Goal: Information Seeking & Learning: Learn about a topic

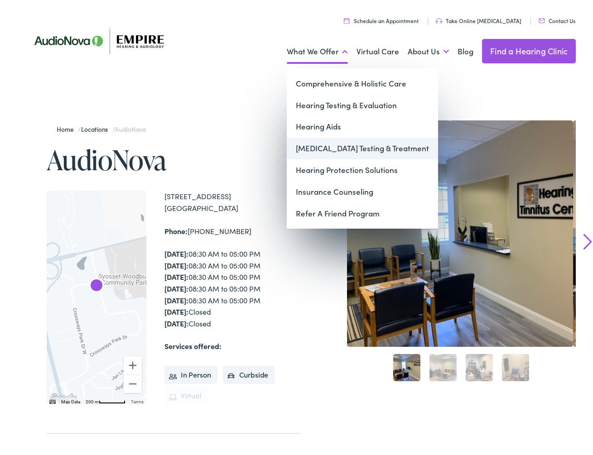
click at [336, 150] on link "[MEDICAL_DATA] Testing & Treatment" at bounding box center [362, 146] width 151 height 22
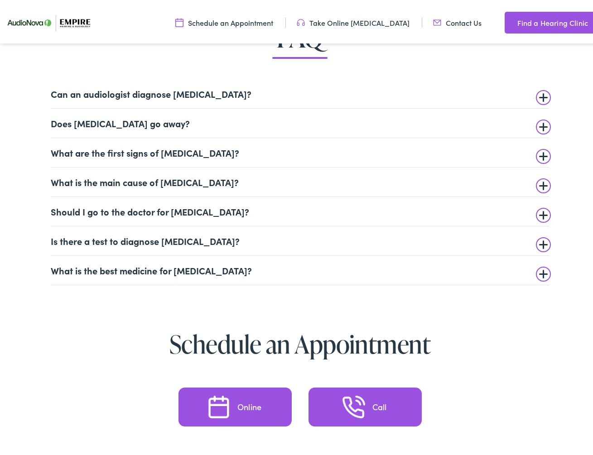
scroll to position [2085, 0]
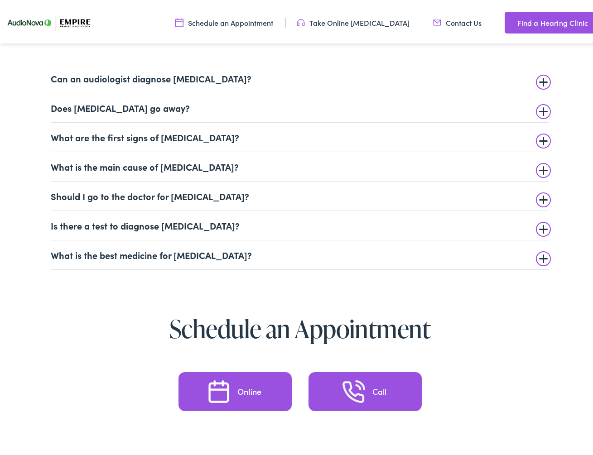
click at [539, 167] on summary "What is the main cause of tinnitus?" at bounding box center [300, 164] width 499 height 11
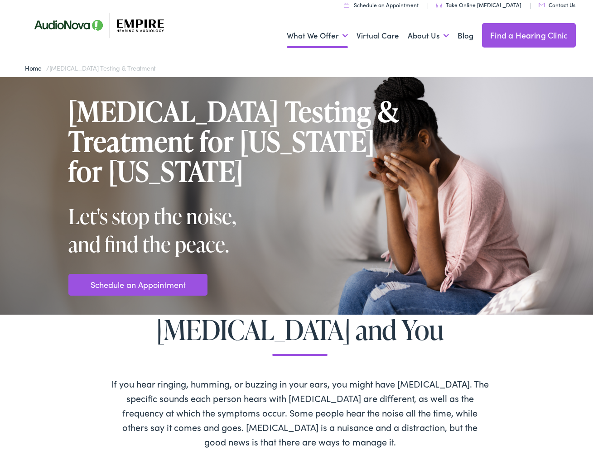
scroll to position [0, 0]
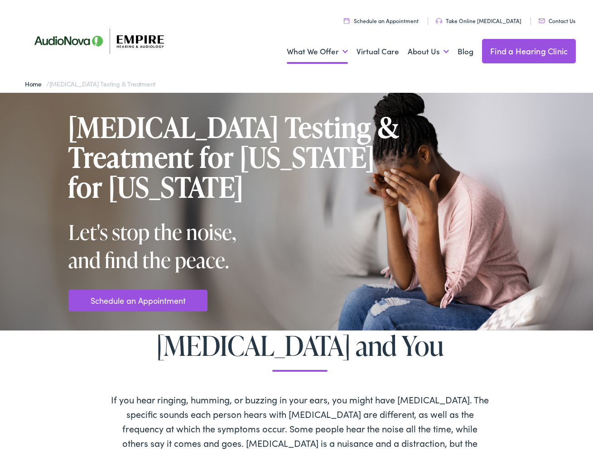
click at [555, 17] on link "Contact Us" at bounding box center [557, 18] width 37 height 8
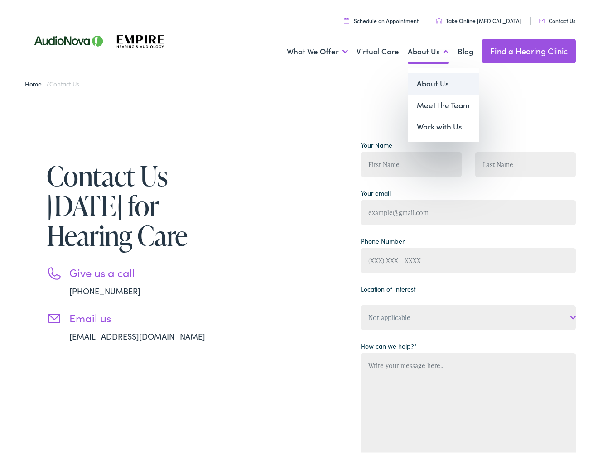
click at [431, 82] on link "About Us" at bounding box center [443, 81] width 71 height 22
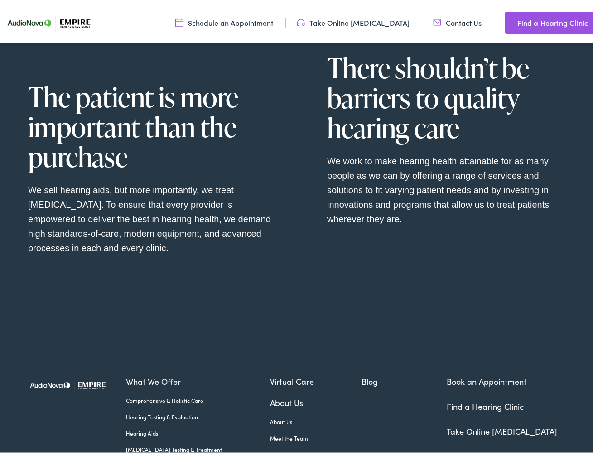
scroll to position [913, 0]
